Goal: Browse casually: Explore the website without a specific task or goal

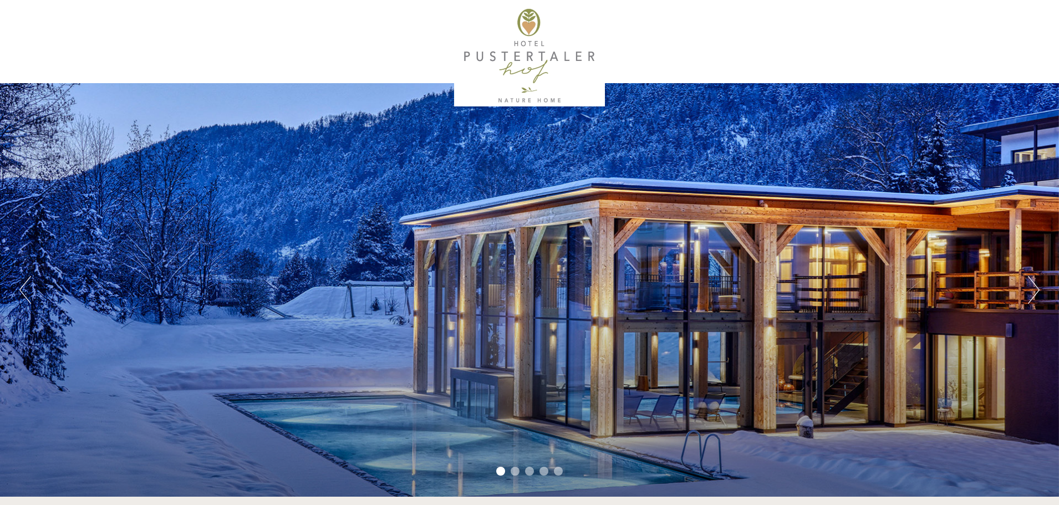
click at [1035, 290] on button "Next" at bounding box center [1034, 290] width 12 height 28
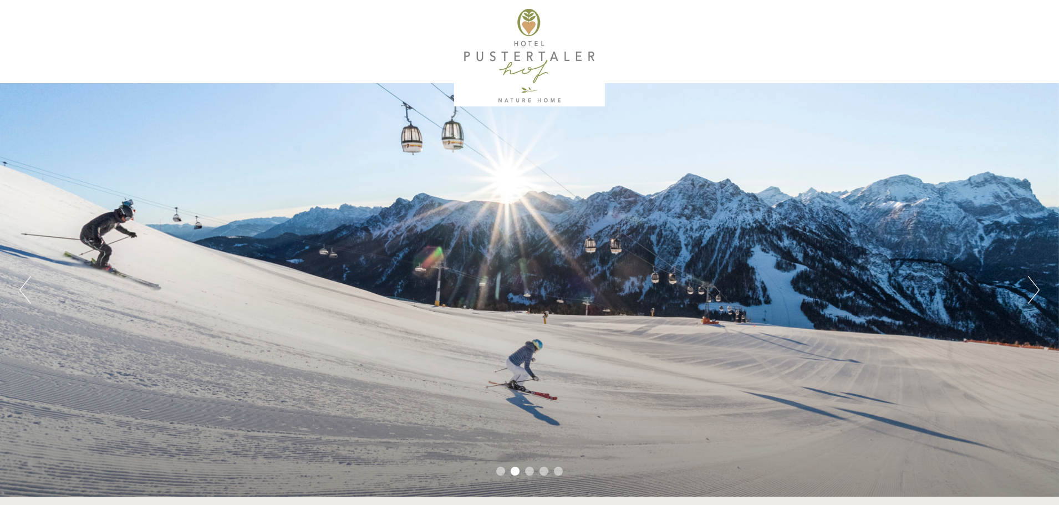
click at [1035, 290] on button "Next" at bounding box center [1034, 290] width 12 height 28
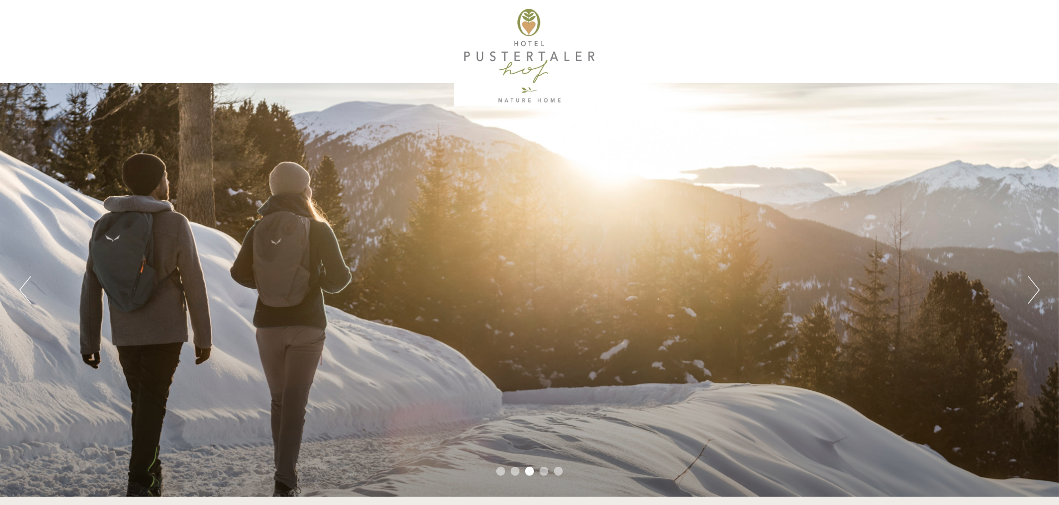
click at [1035, 290] on button "Next" at bounding box center [1034, 290] width 12 height 28
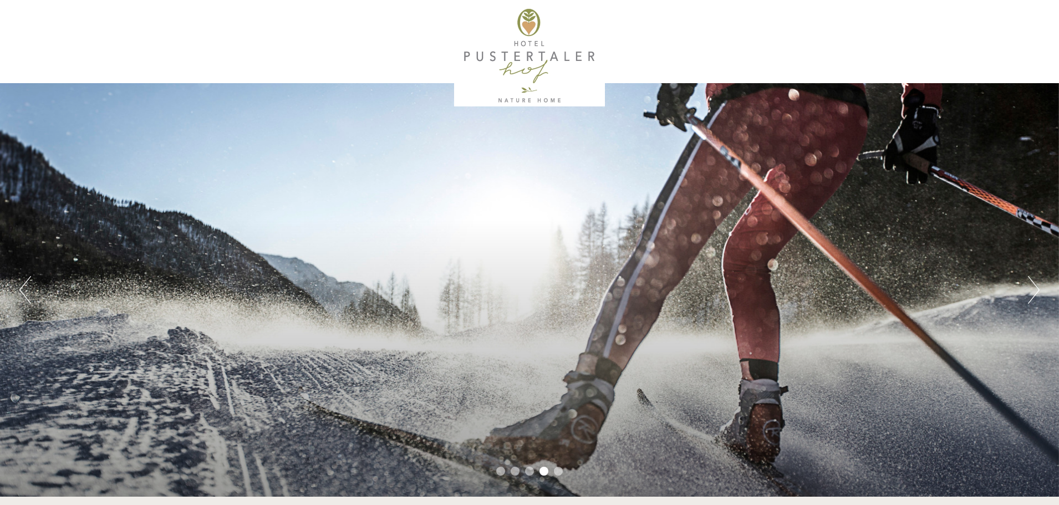
click at [1035, 290] on button "Next" at bounding box center [1034, 290] width 12 height 28
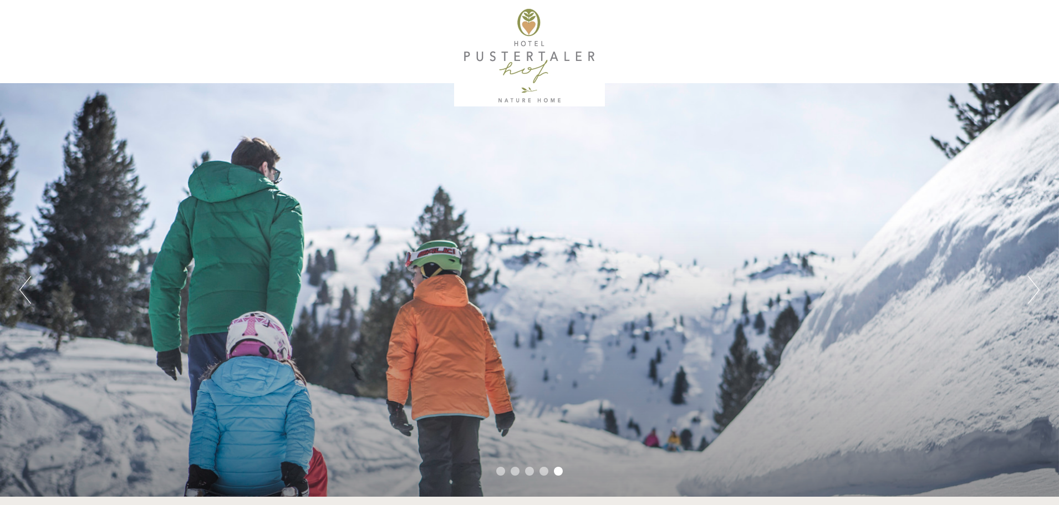
click at [1035, 290] on button "Next" at bounding box center [1034, 290] width 12 height 28
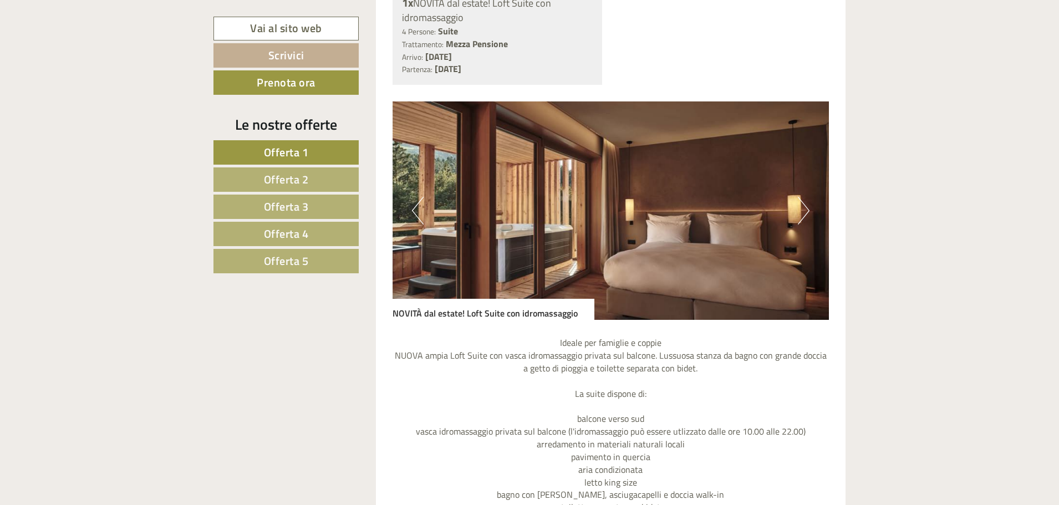
scroll to position [1006, 0]
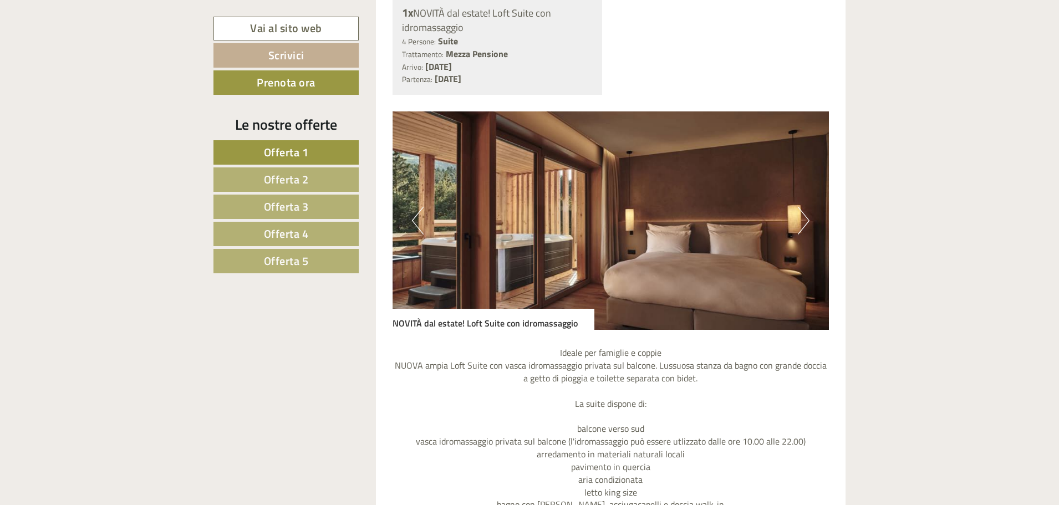
click at [810, 220] on img at bounding box center [610, 220] width 437 height 218
click at [809, 217] on button "Next" at bounding box center [804, 221] width 12 height 28
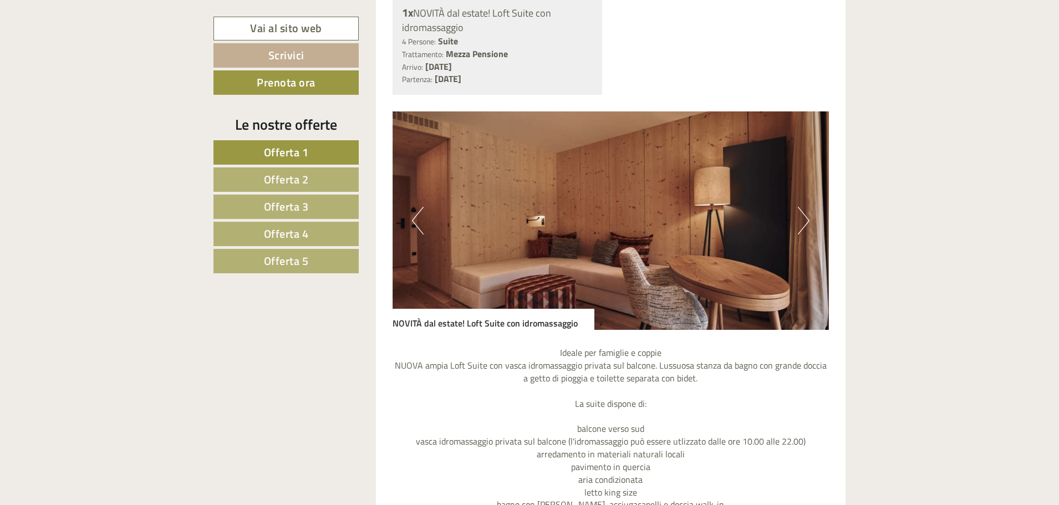
click at [808, 218] on button "Next" at bounding box center [804, 221] width 12 height 28
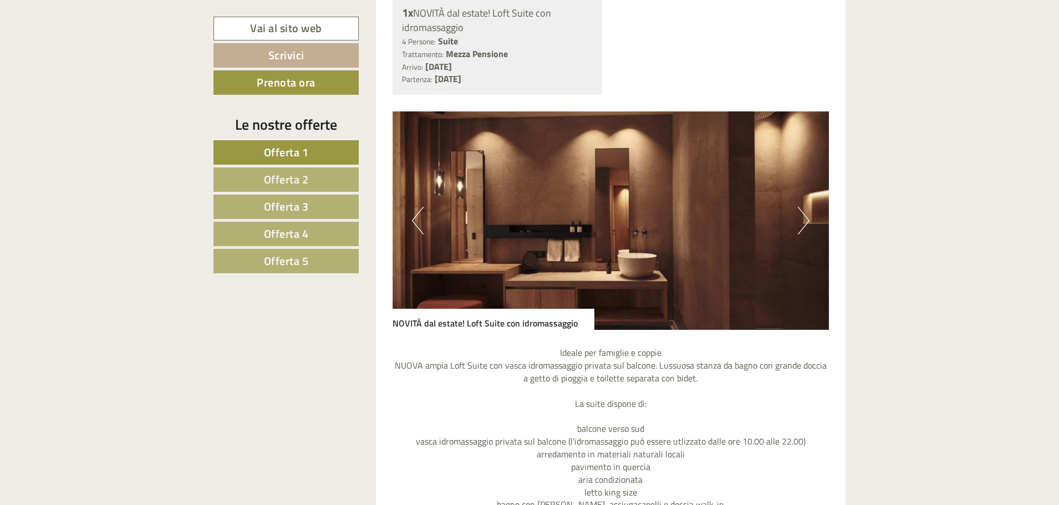
click at [808, 218] on button "Next" at bounding box center [804, 221] width 12 height 28
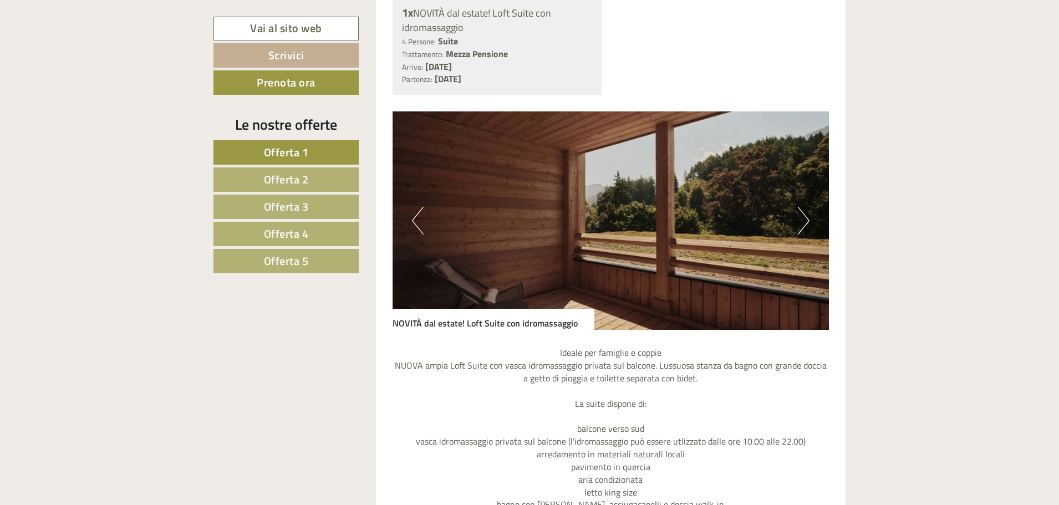
click at [808, 218] on button "Next" at bounding box center [804, 221] width 12 height 28
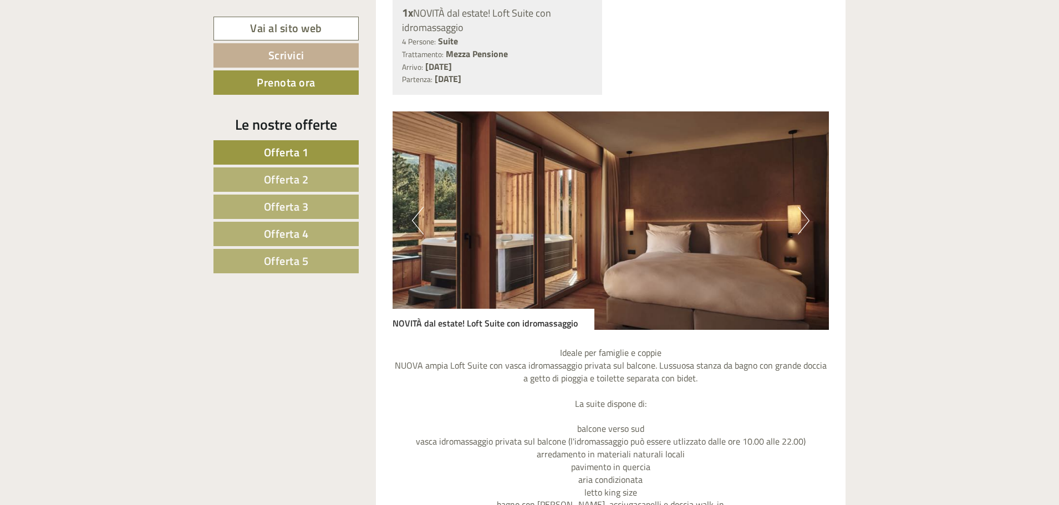
click at [808, 218] on button "Next" at bounding box center [804, 221] width 12 height 28
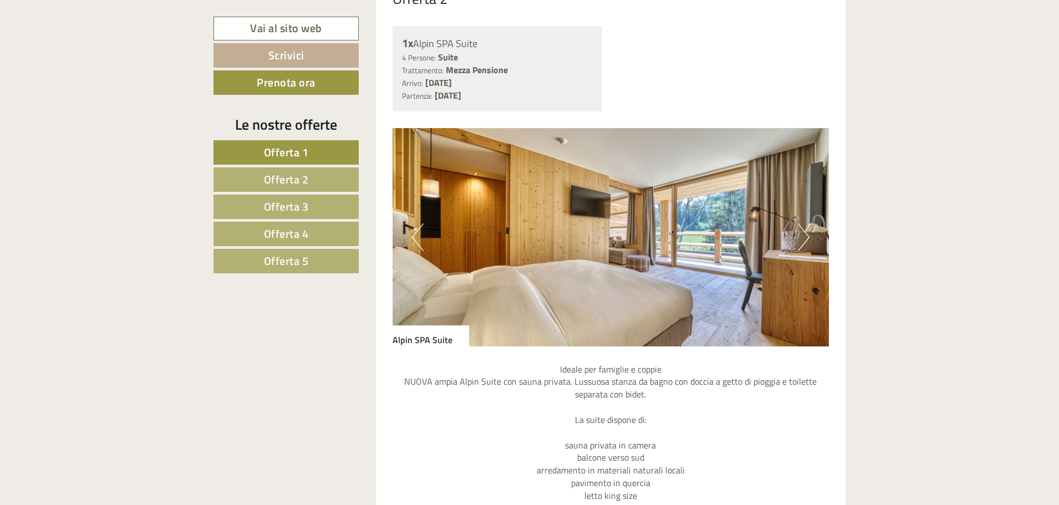
scroll to position [2012, 0]
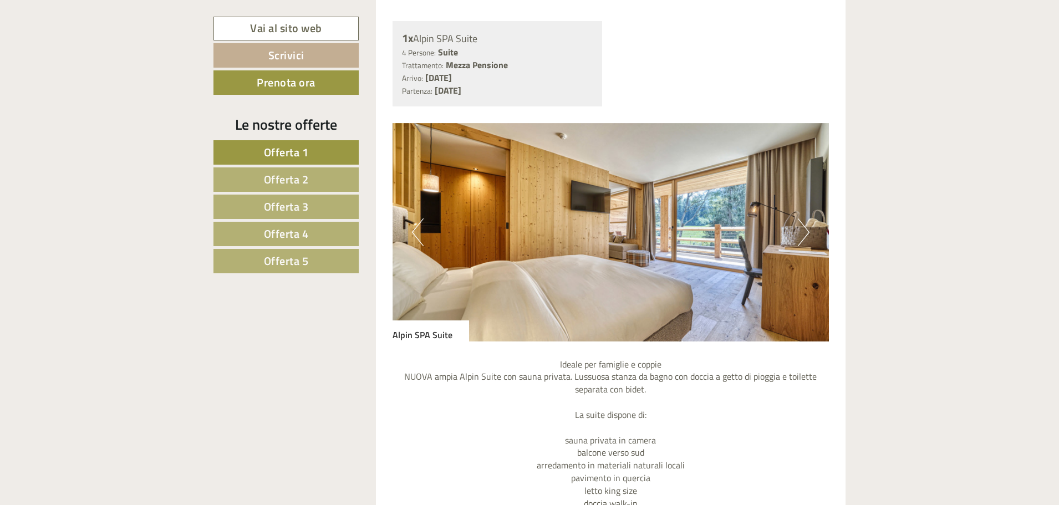
click at [808, 233] on button "Next" at bounding box center [804, 232] width 12 height 28
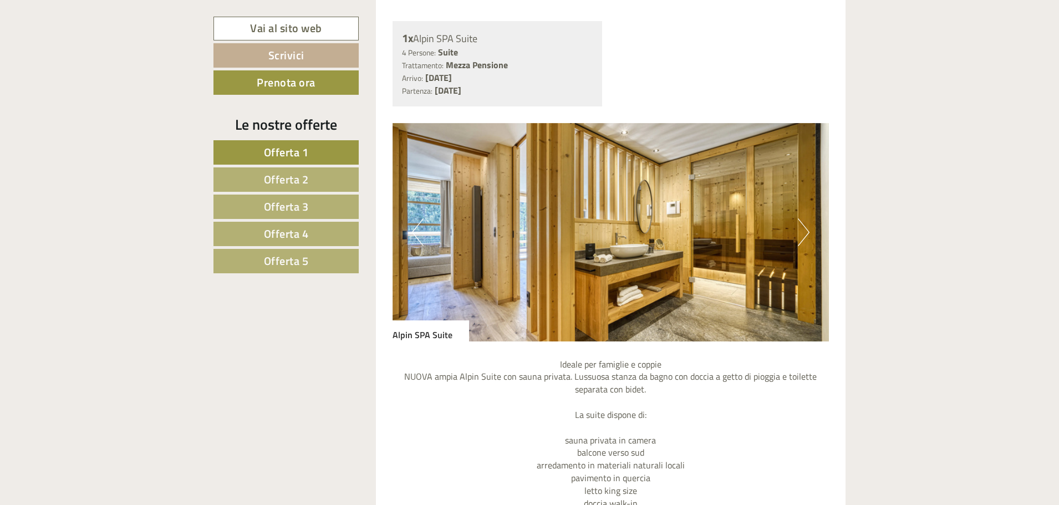
click at [808, 233] on button "Next" at bounding box center [804, 232] width 12 height 28
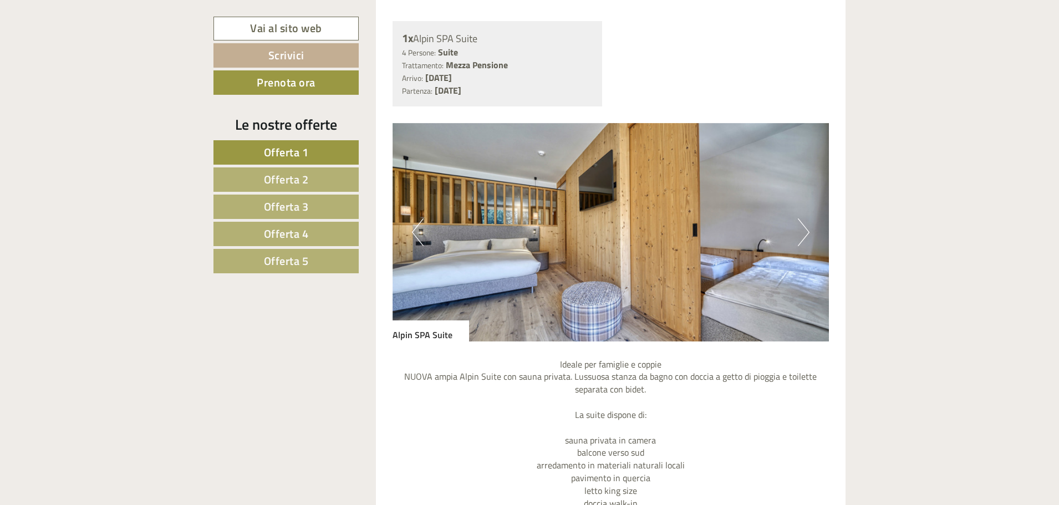
click at [808, 233] on button "Next" at bounding box center [804, 232] width 12 height 28
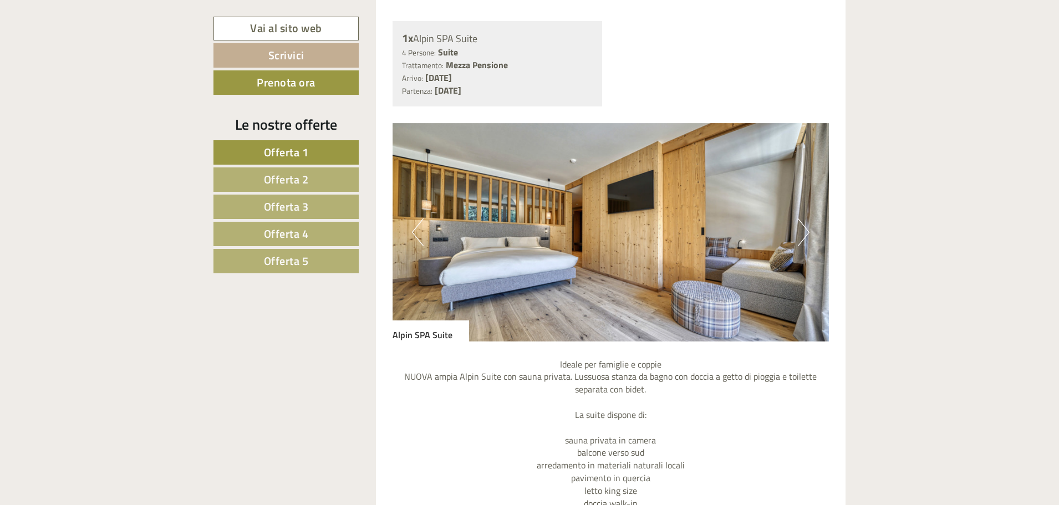
click at [808, 233] on button "Next" at bounding box center [804, 232] width 12 height 28
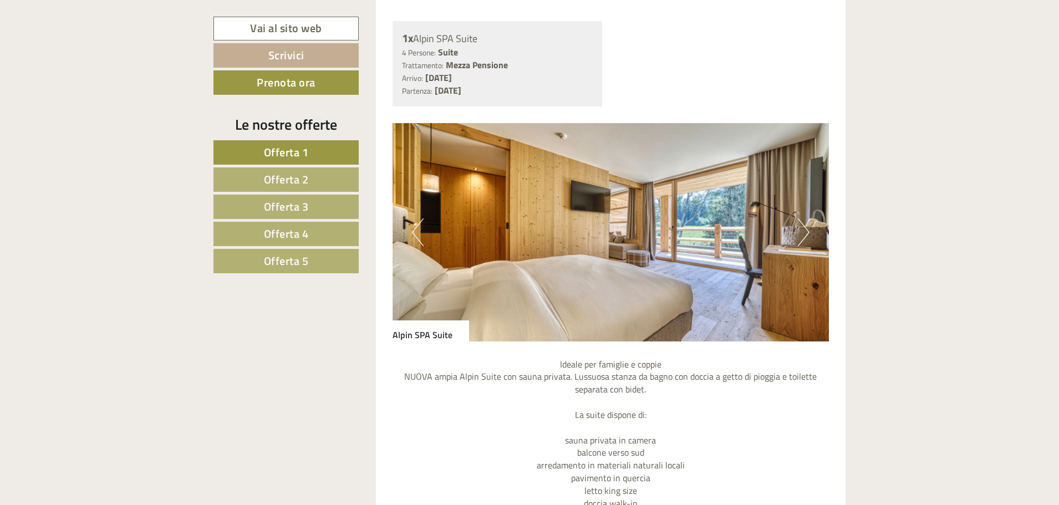
click at [808, 233] on button "Next" at bounding box center [804, 232] width 12 height 28
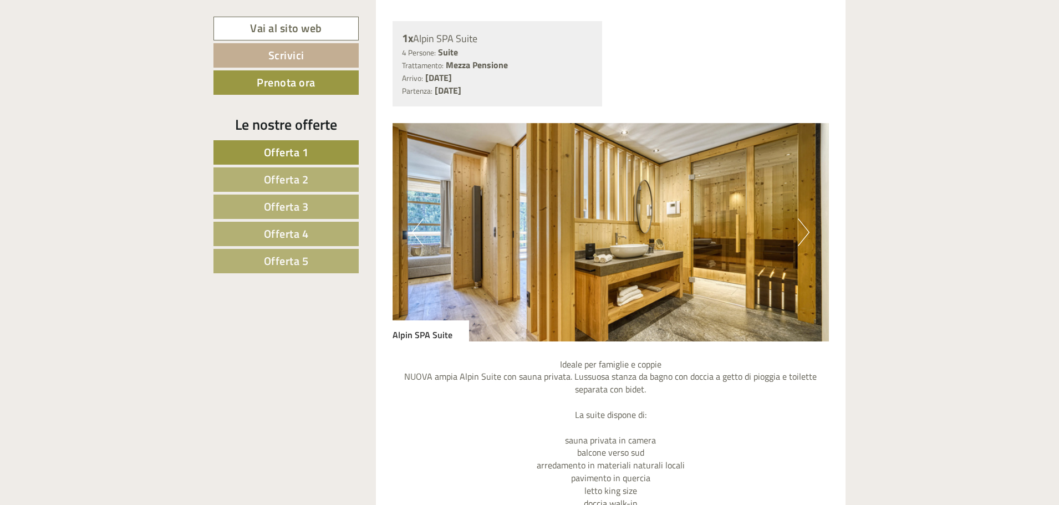
click at [808, 233] on button "Next" at bounding box center [804, 232] width 12 height 28
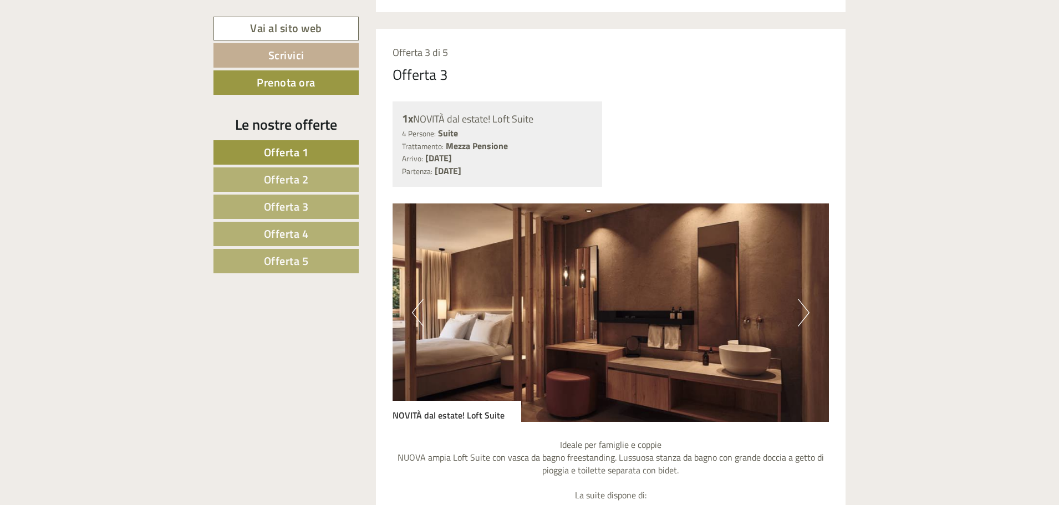
scroll to position [2938, 0]
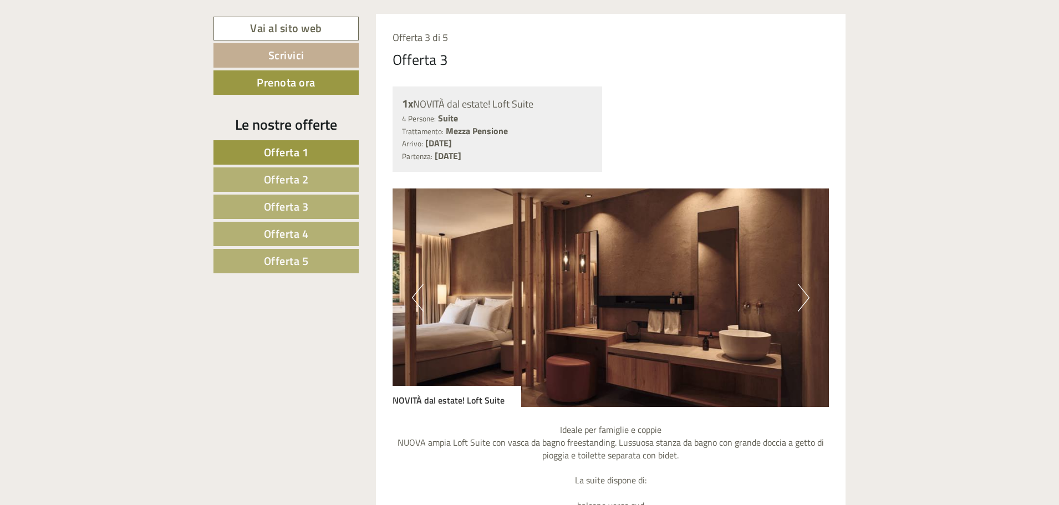
click at [806, 297] on button "Next" at bounding box center [804, 298] width 12 height 28
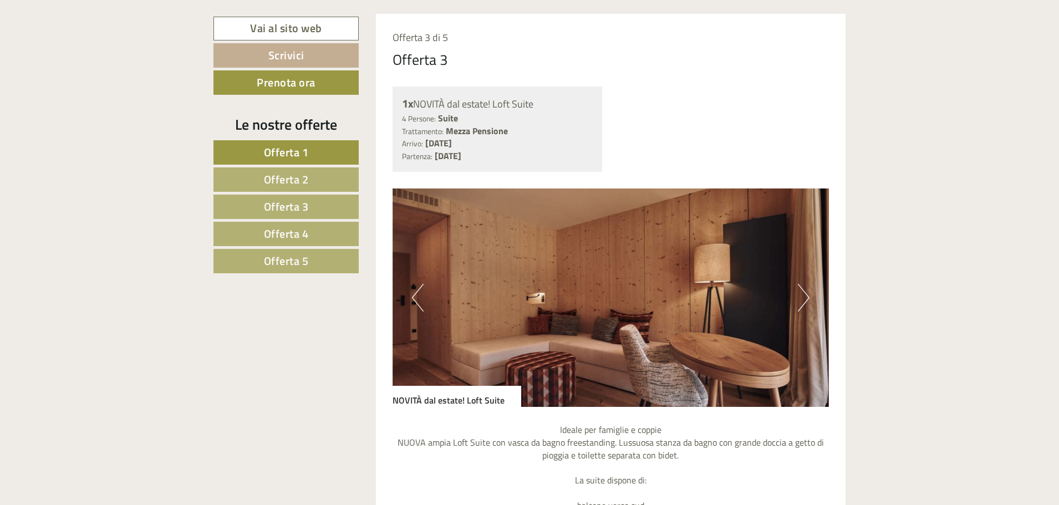
click at [806, 297] on button "Next" at bounding box center [804, 298] width 12 height 28
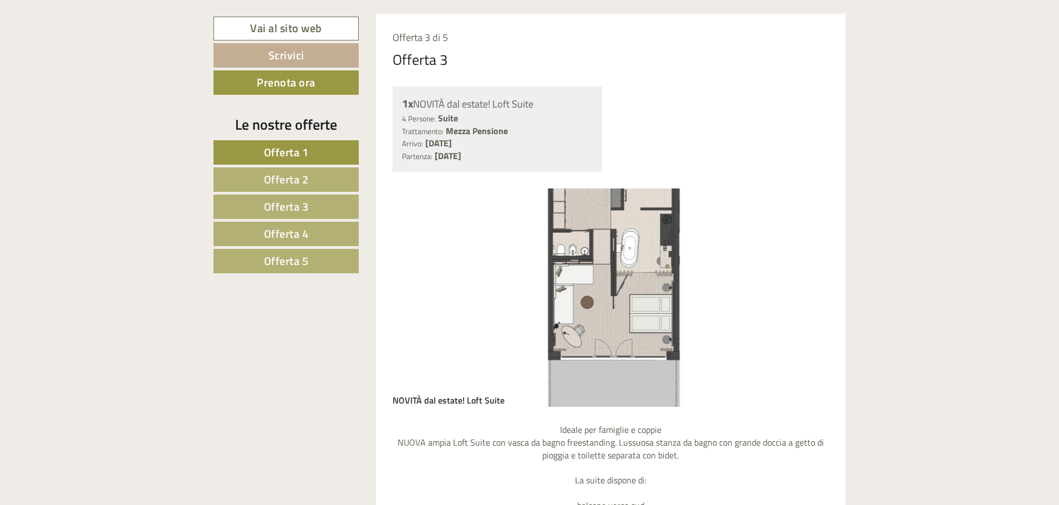
click at [806, 297] on button "Next" at bounding box center [804, 298] width 12 height 28
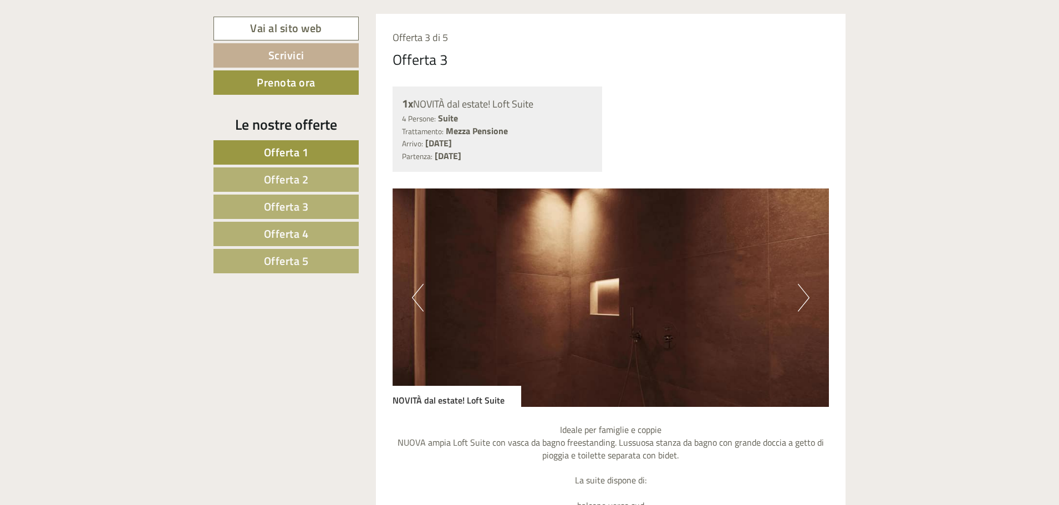
click at [808, 297] on button "Next" at bounding box center [804, 298] width 12 height 28
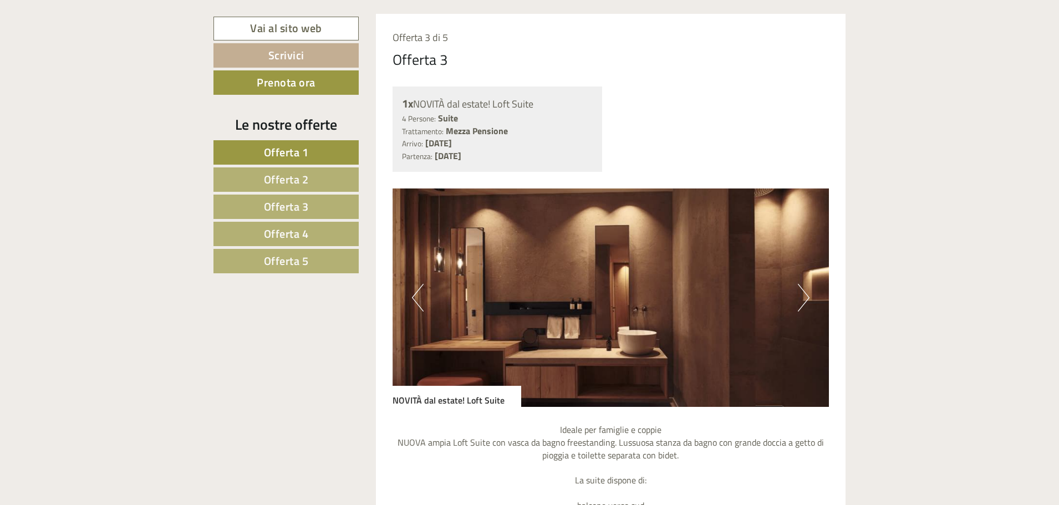
click at [807, 298] on button "Next" at bounding box center [804, 298] width 12 height 28
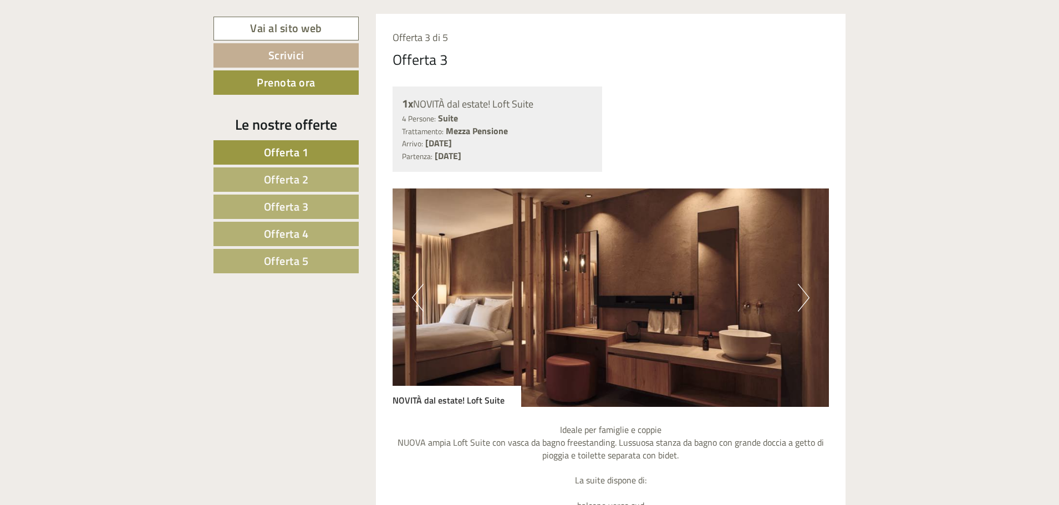
click at [807, 298] on button "Next" at bounding box center [804, 298] width 12 height 28
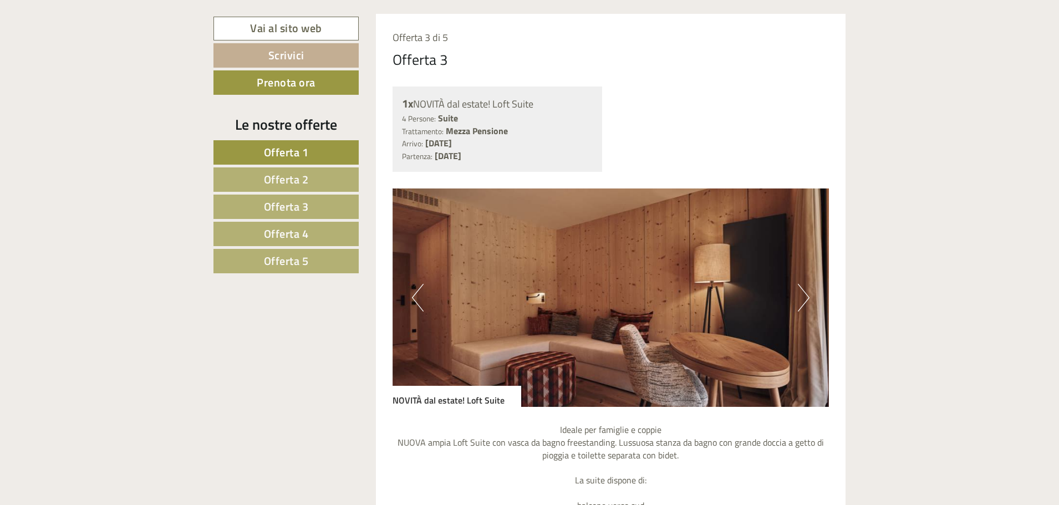
click at [816, 298] on img at bounding box center [610, 297] width 437 height 218
click at [807, 297] on button "Next" at bounding box center [804, 298] width 12 height 28
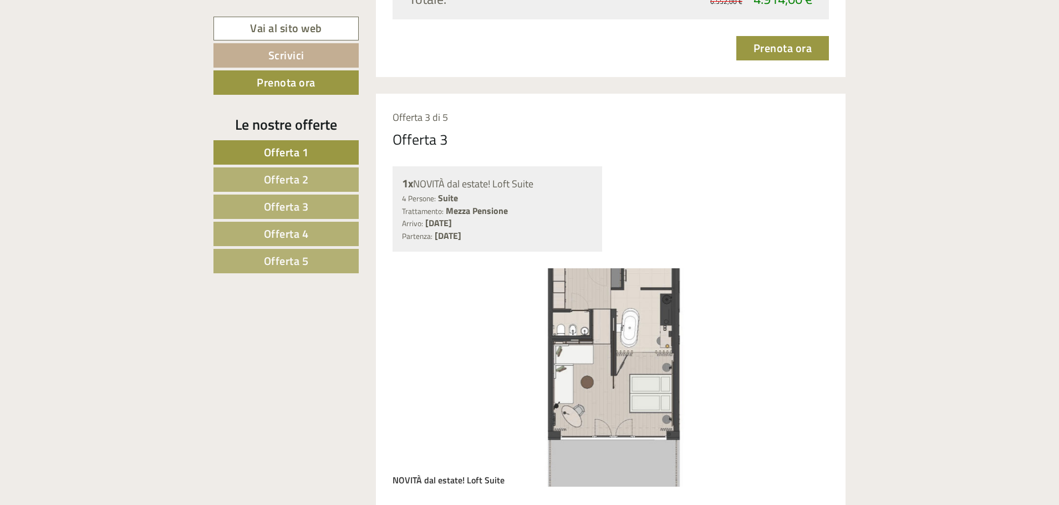
scroll to position [2859, 0]
click at [299, 209] on span "Offerta 3" at bounding box center [286, 206] width 45 height 17
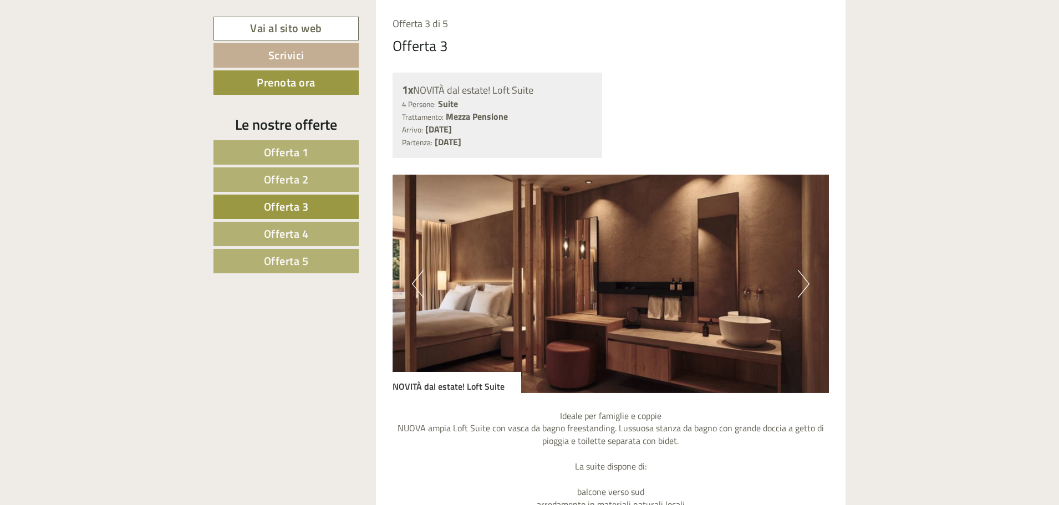
click at [293, 237] on span "Offerta 4" at bounding box center [286, 233] width 45 height 17
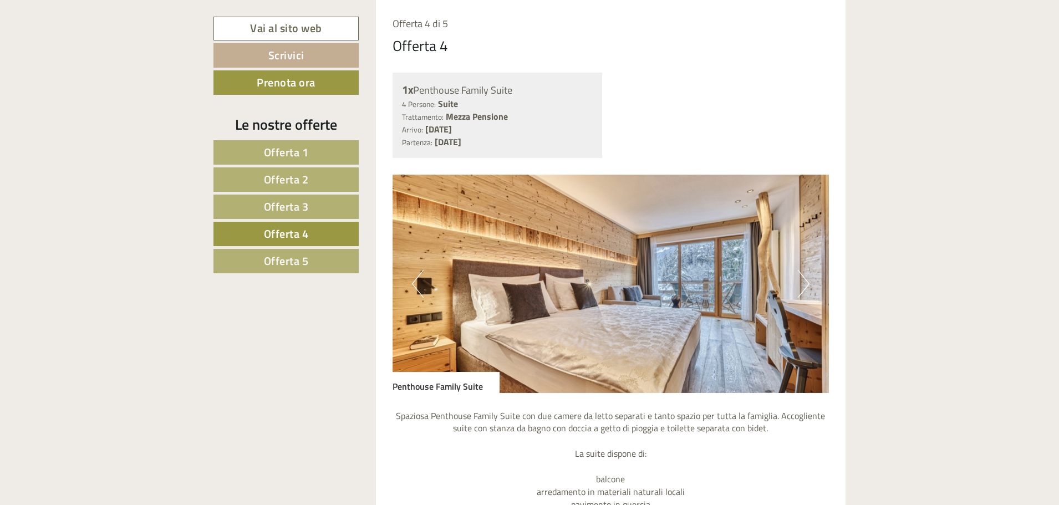
click at [809, 282] on button "Next" at bounding box center [804, 284] width 12 height 28
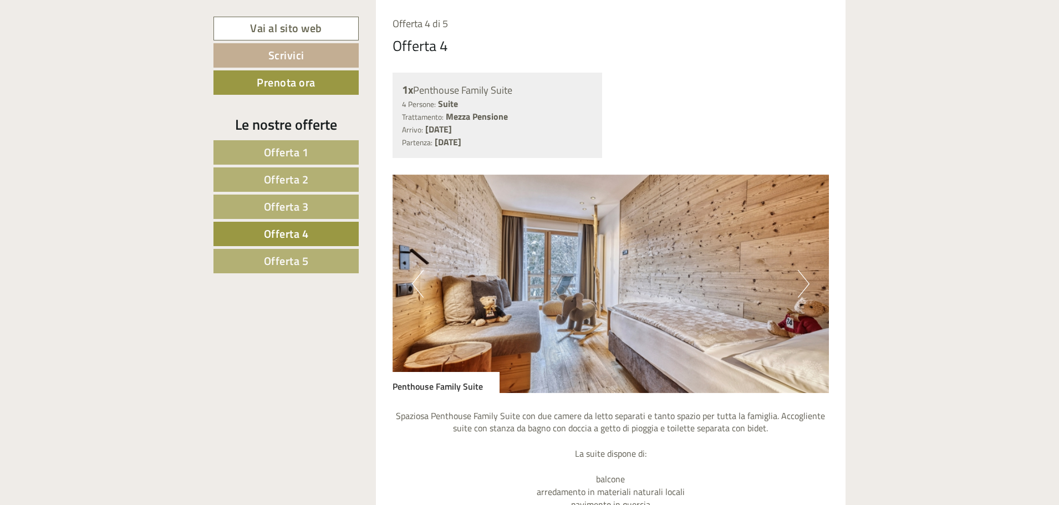
click at [809, 282] on button "Next" at bounding box center [804, 284] width 12 height 28
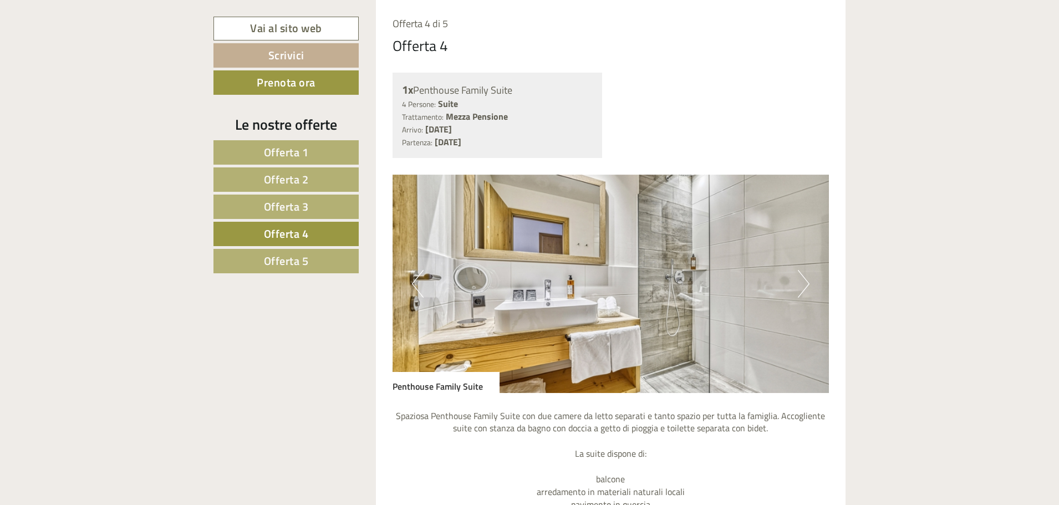
click at [808, 282] on button "Next" at bounding box center [804, 284] width 12 height 28
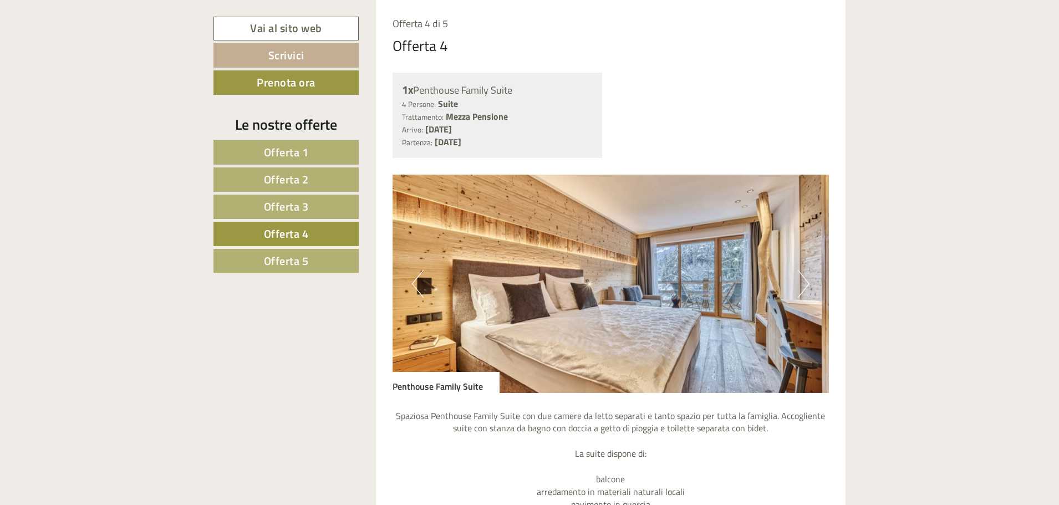
click at [808, 282] on button "Next" at bounding box center [804, 284] width 12 height 28
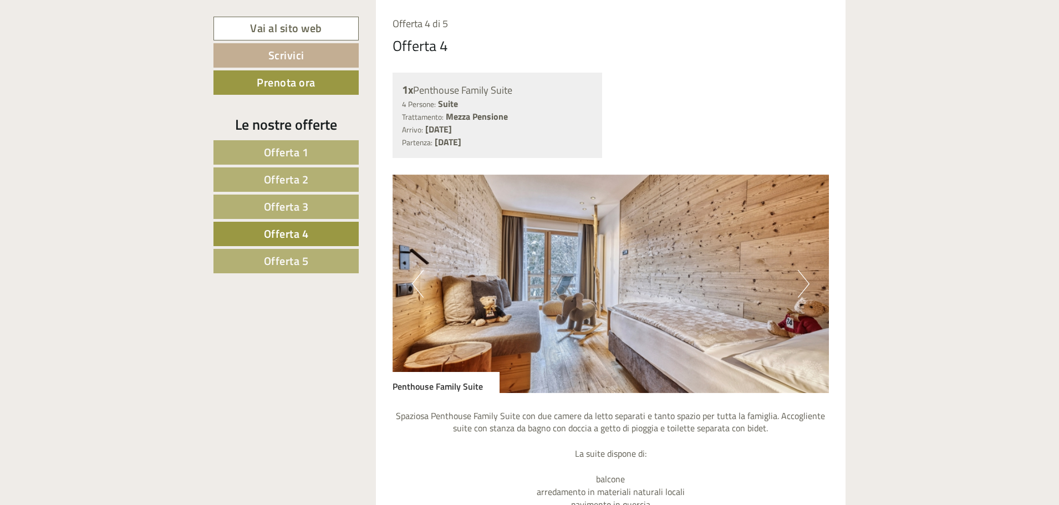
click at [808, 282] on button "Next" at bounding box center [804, 284] width 12 height 28
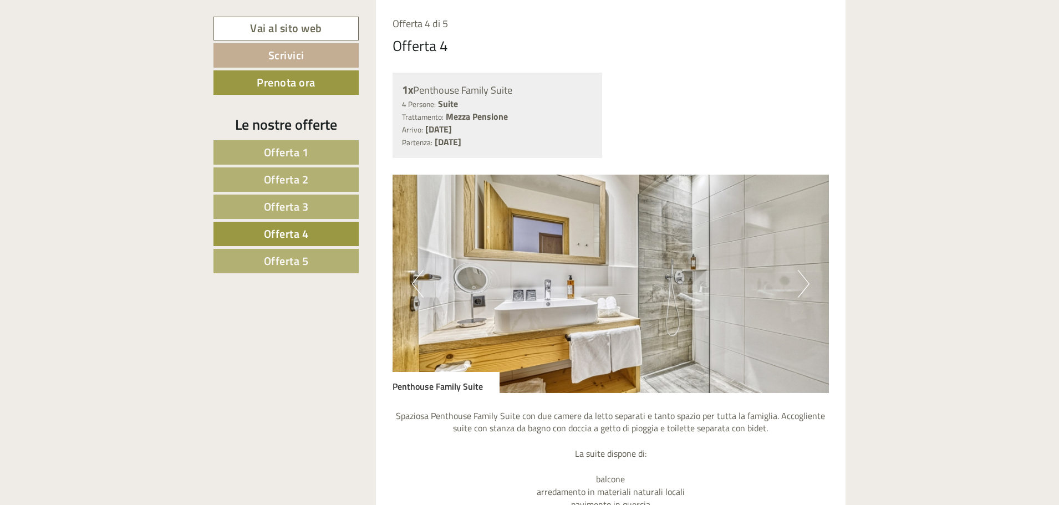
click at [808, 283] on button "Next" at bounding box center [804, 284] width 12 height 28
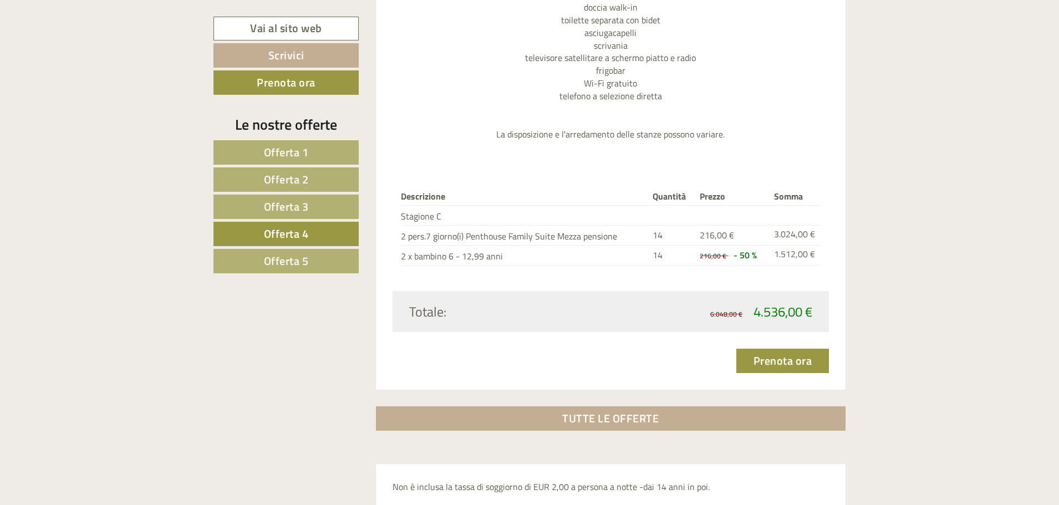
scroll to position [1532, 0]
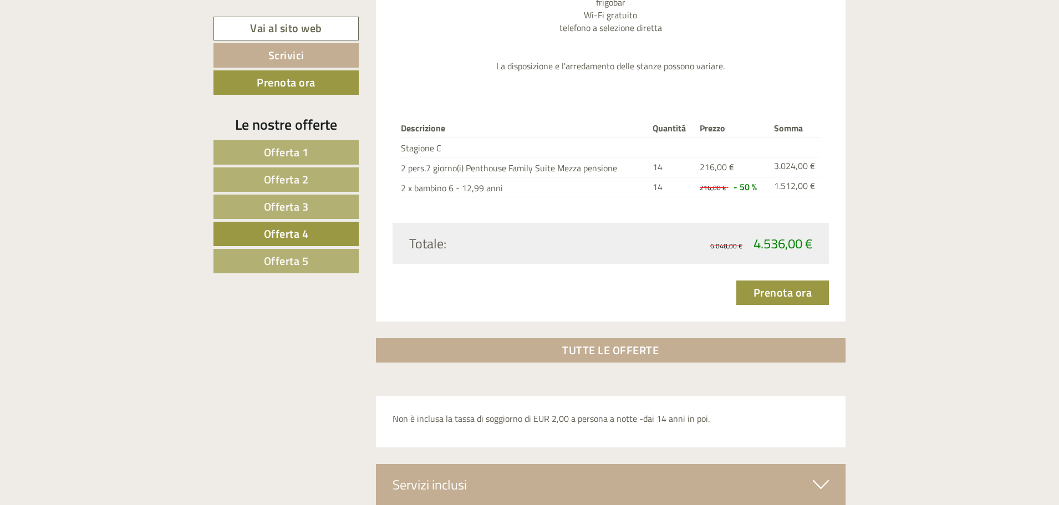
click at [292, 259] on span "Offerta 5" at bounding box center [286, 260] width 45 height 17
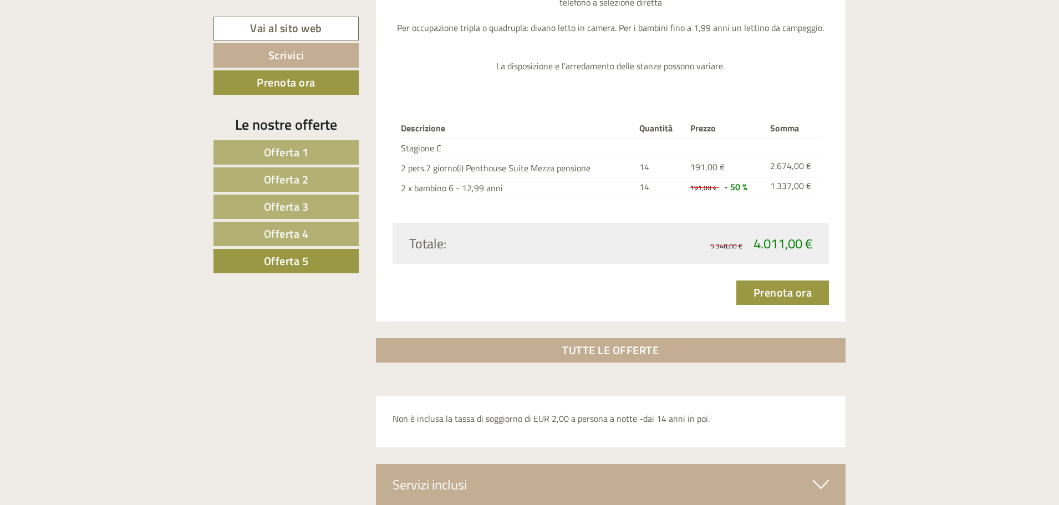
scroll to position [929, 0]
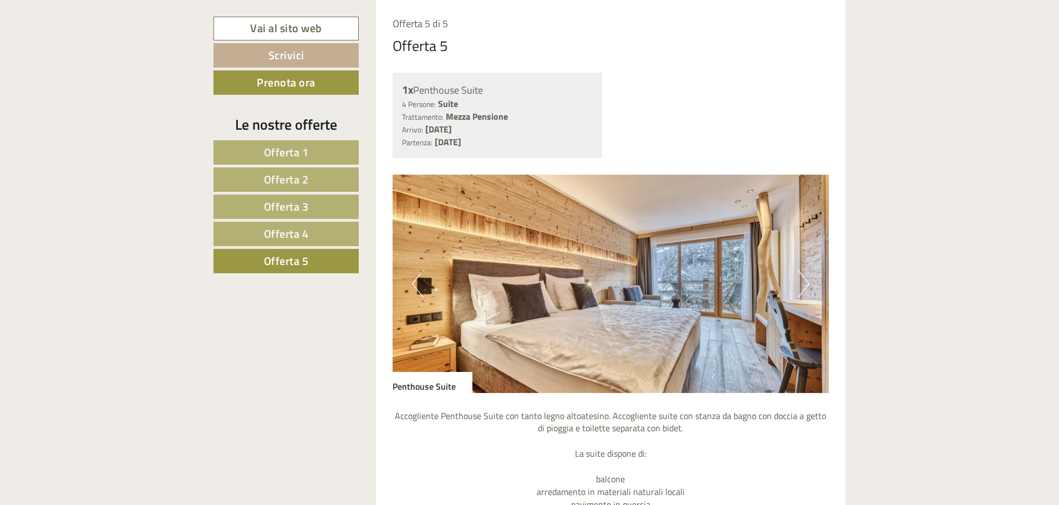
click at [808, 282] on button "Next" at bounding box center [804, 284] width 12 height 28
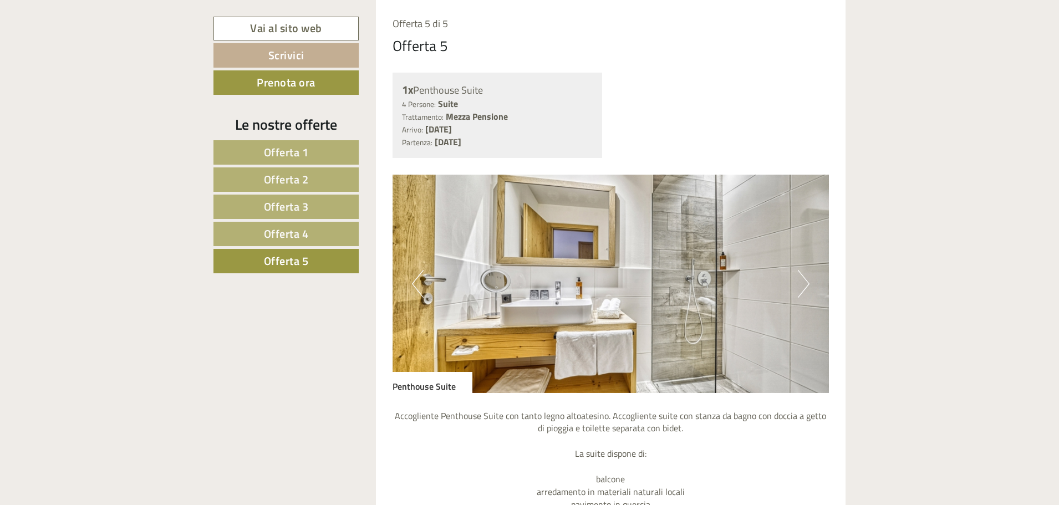
click at [808, 282] on button "Next" at bounding box center [804, 284] width 12 height 28
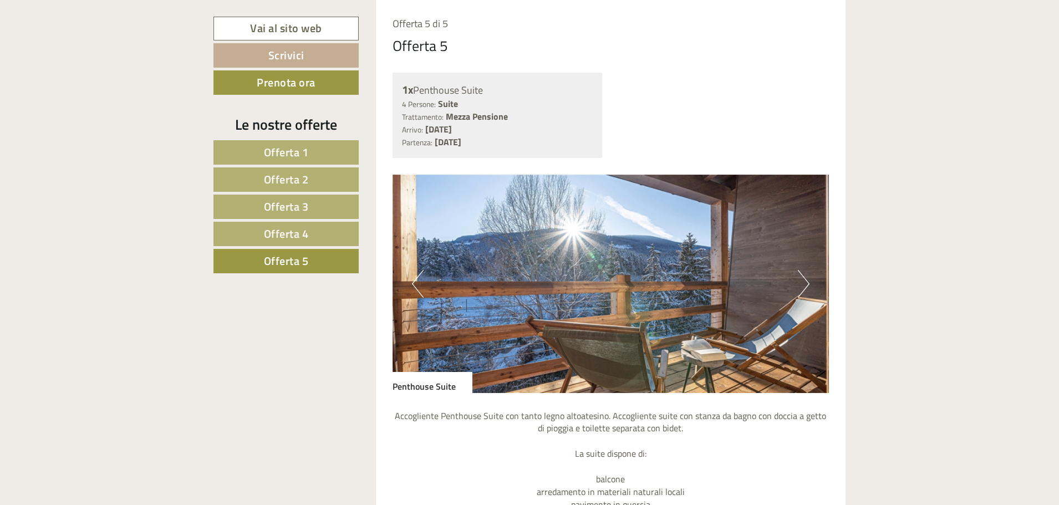
click at [808, 282] on button "Next" at bounding box center [804, 284] width 12 height 28
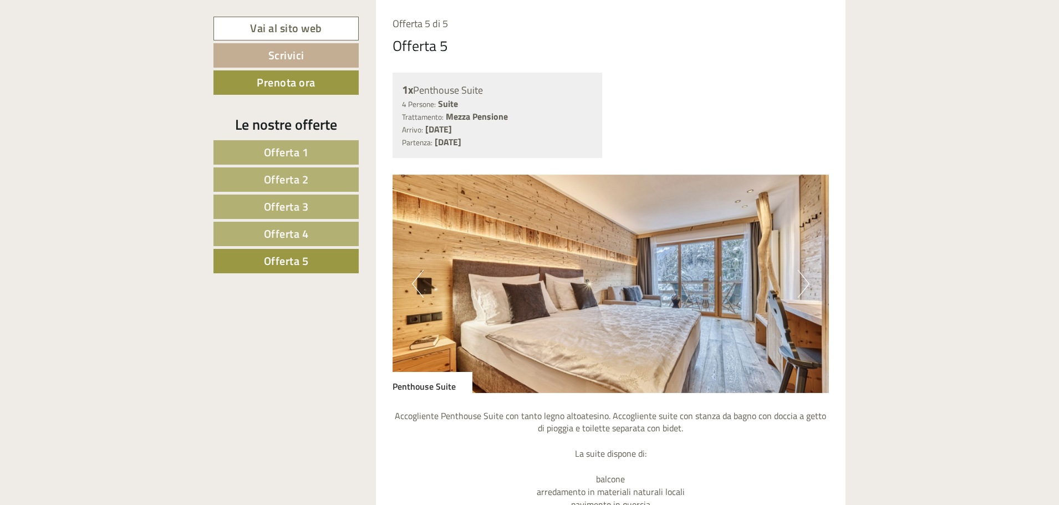
click at [808, 282] on button "Next" at bounding box center [804, 284] width 12 height 28
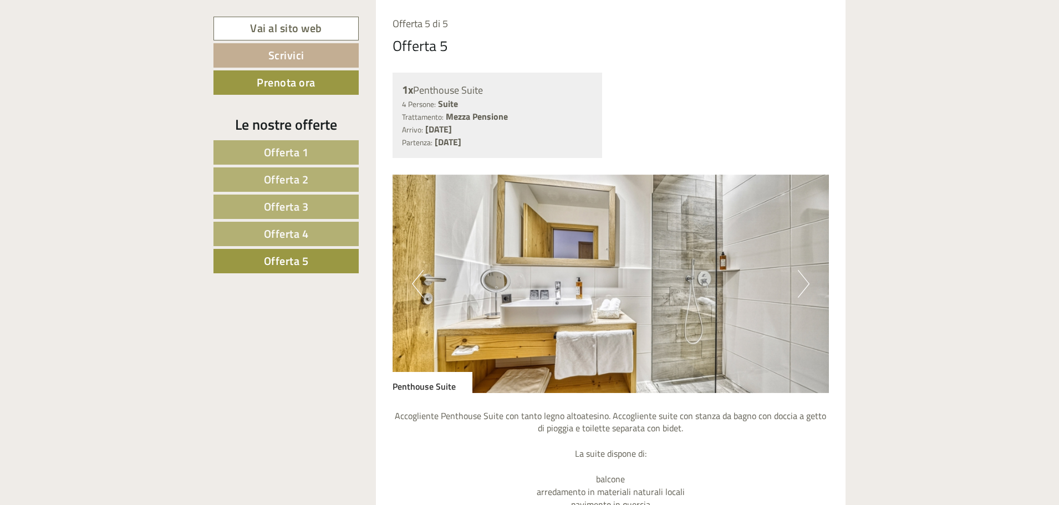
click at [808, 282] on button "Next" at bounding box center [804, 284] width 12 height 28
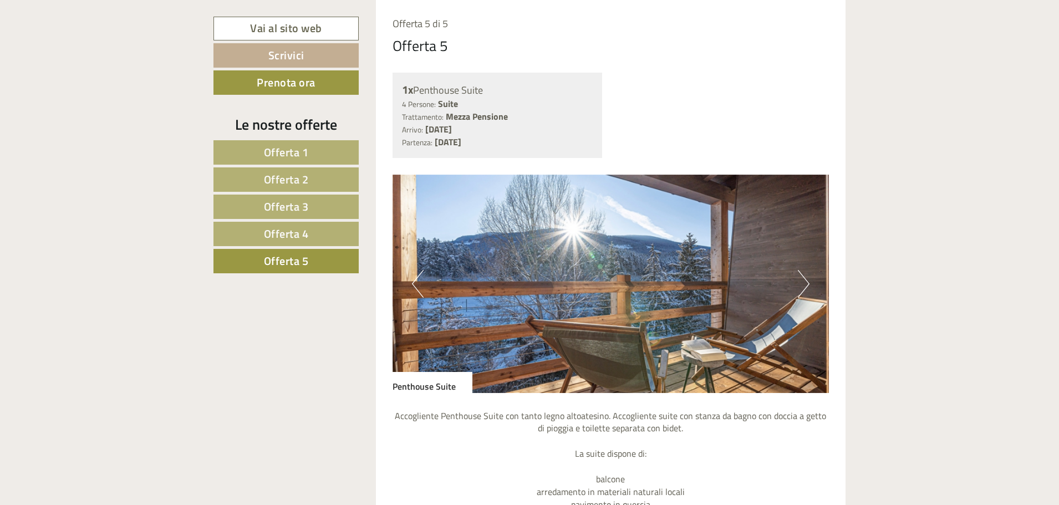
click at [808, 282] on button "Next" at bounding box center [804, 284] width 12 height 28
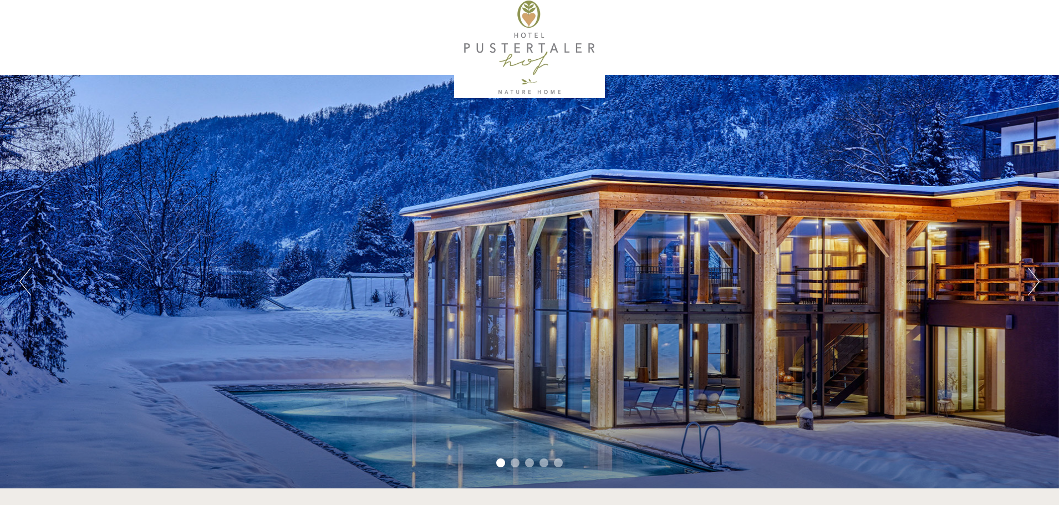
scroll to position [0, 0]
